Goal: Navigation & Orientation: Find specific page/section

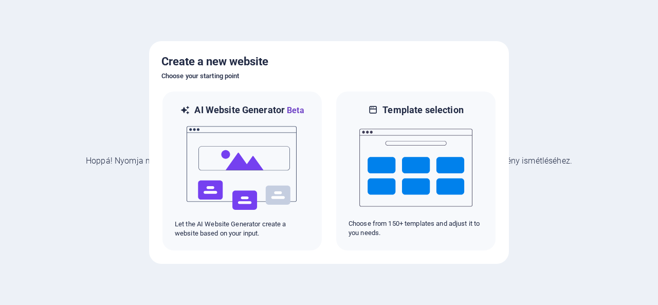
click at [554, 245] on div at bounding box center [329, 152] width 658 height 305
click at [111, 154] on div at bounding box center [329, 152] width 658 height 305
click at [227, 76] on h6 "Choose your starting point" at bounding box center [328, 76] width 335 height 12
click at [231, 61] on h5 "Create a new website" at bounding box center [328, 61] width 335 height 16
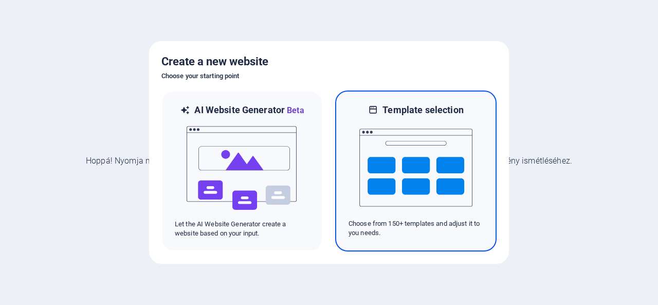
click at [447, 173] on img at bounding box center [416, 167] width 113 height 103
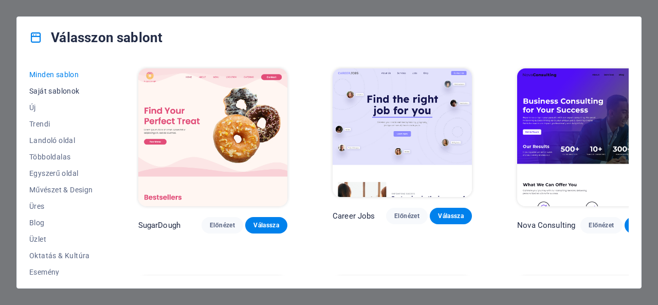
click at [64, 89] on span "Saját sablonok" at bounding box center [61, 91] width 64 height 8
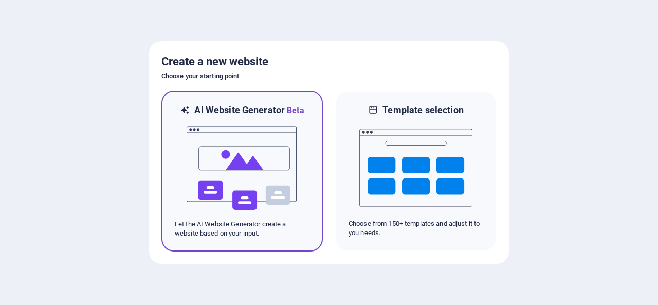
click at [236, 166] on img at bounding box center [242, 168] width 113 height 103
